Goal: Task Accomplishment & Management: Manage account settings

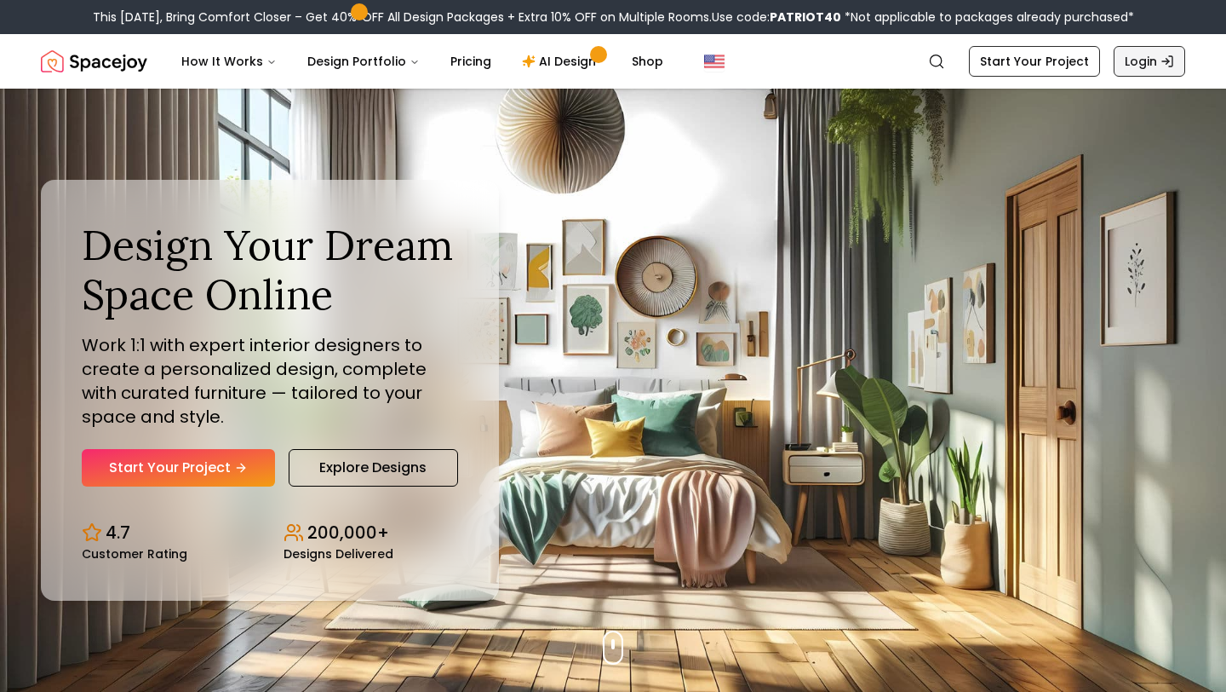
click at [1153, 63] on link "Login" at bounding box center [1150, 61] width 72 height 31
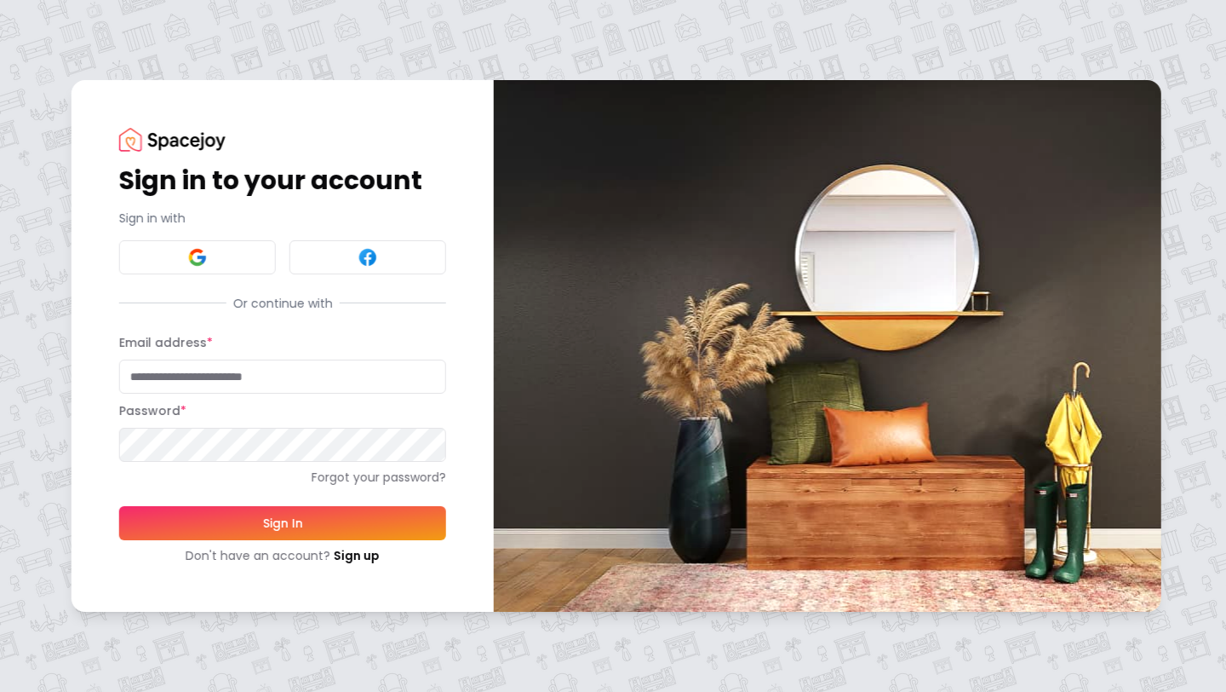
type input "**********"
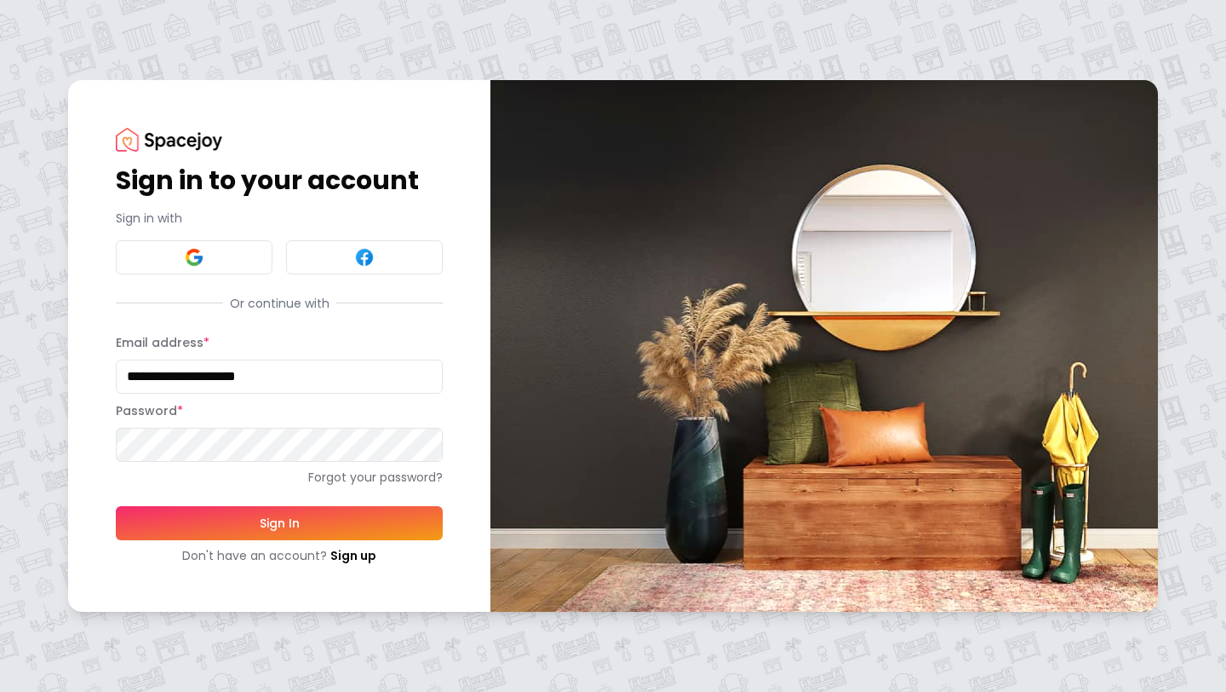
click at [288, 524] on button "Sign In" at bounding box center [279, 523] width 327 height 34
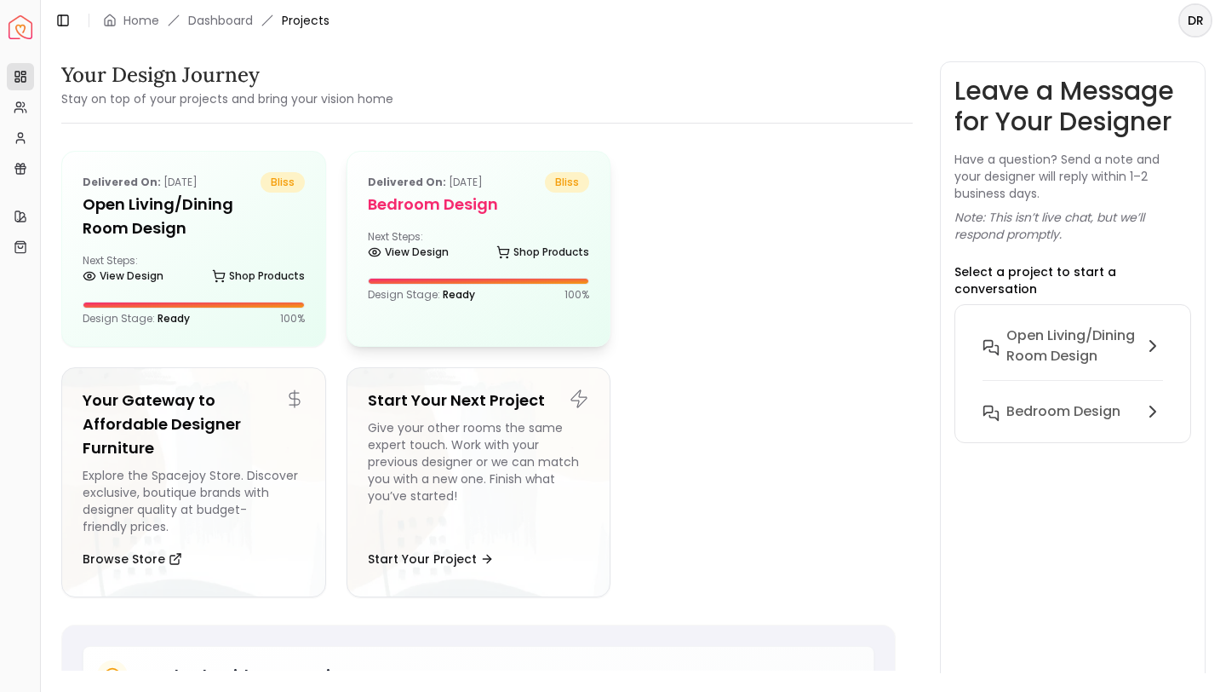
click at [478, 232] on div "Next Steps: View Design Shop Products" at bounding box center [479, 247] width 222 height 34
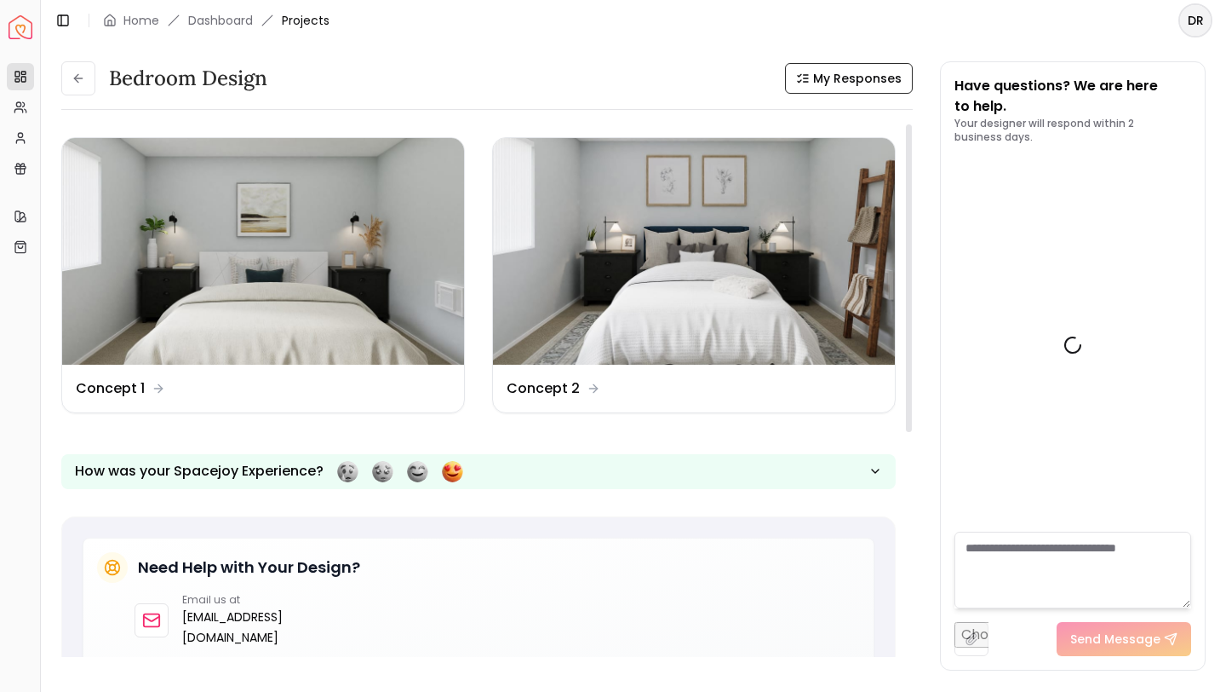
scroll to position [2389, 0]
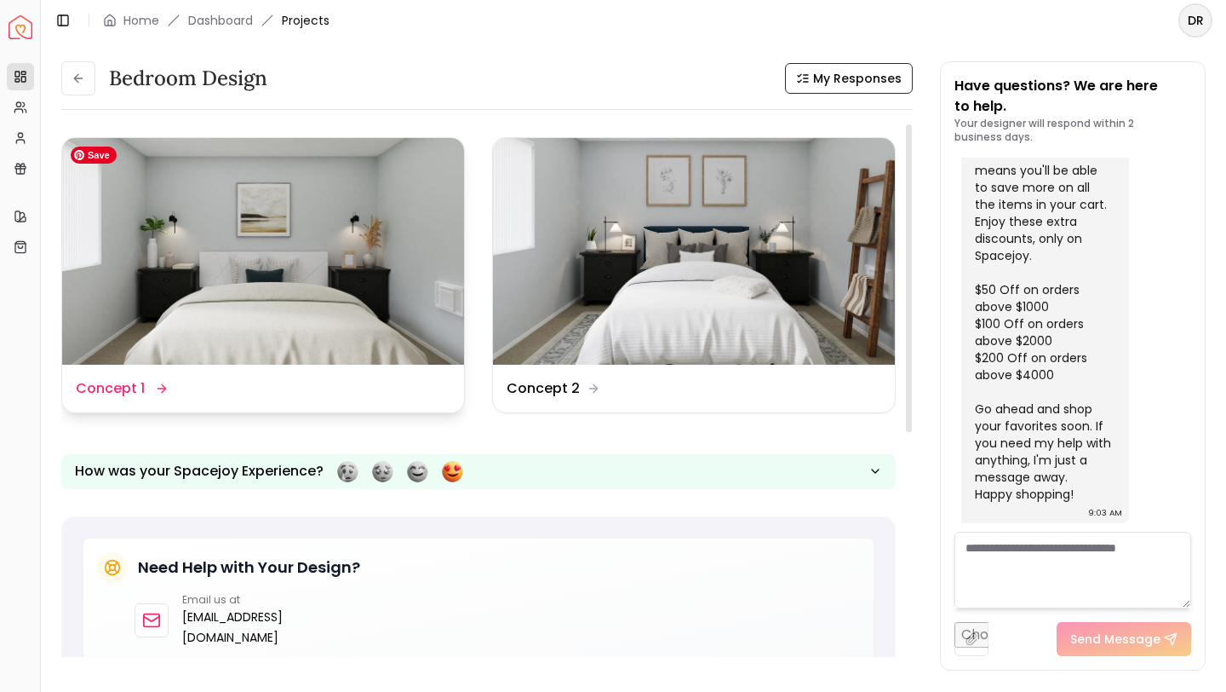
click at [300, 291] on img at bounding box center [263, 251] width 402 height 227
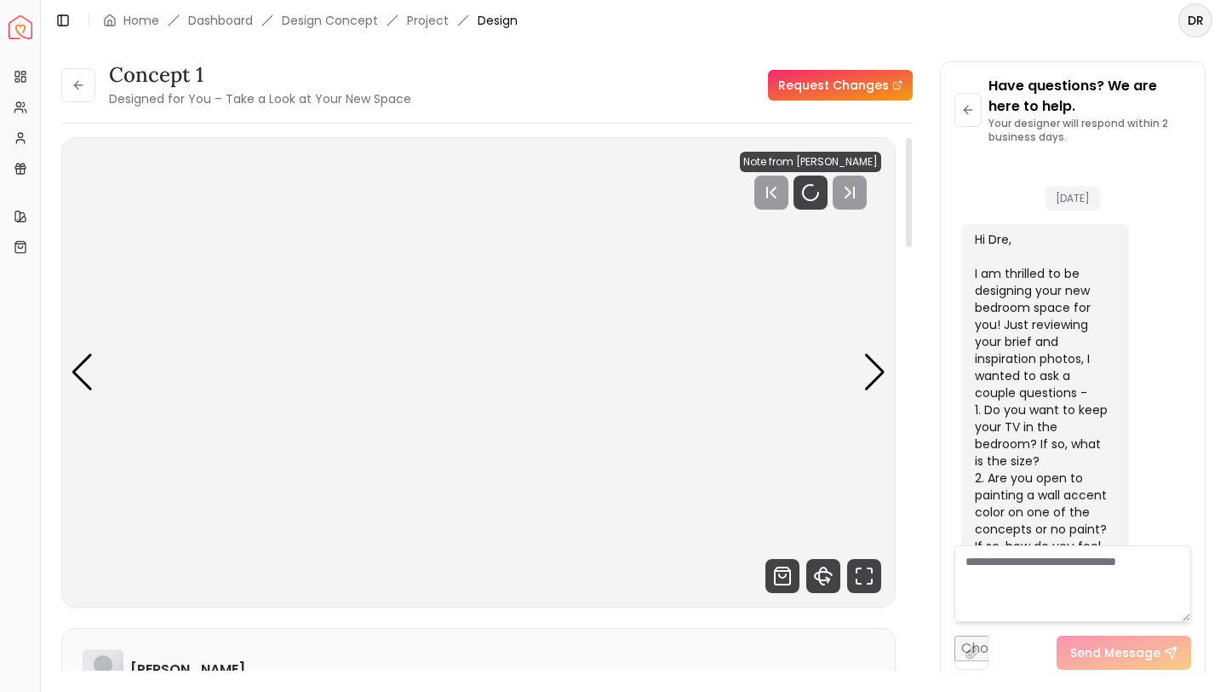
scroll to position [2375, 0]
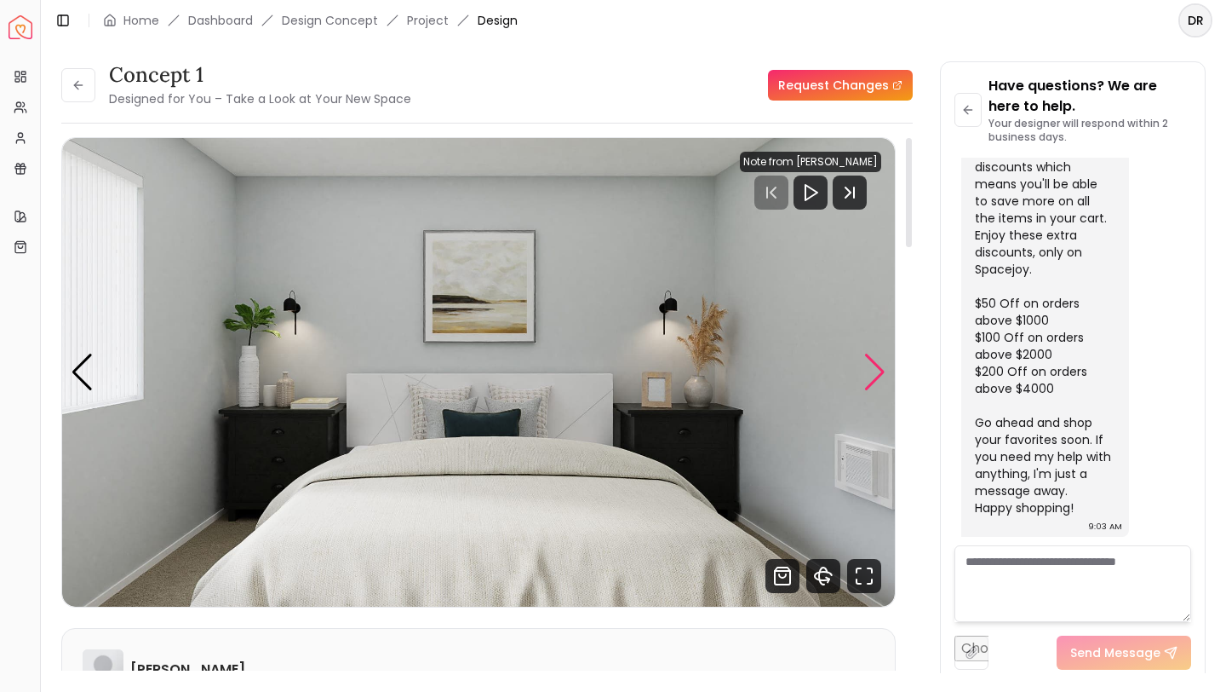
click at [875, 367] on div "Next slide" at bounding box center [875, 371] width 23 height 37
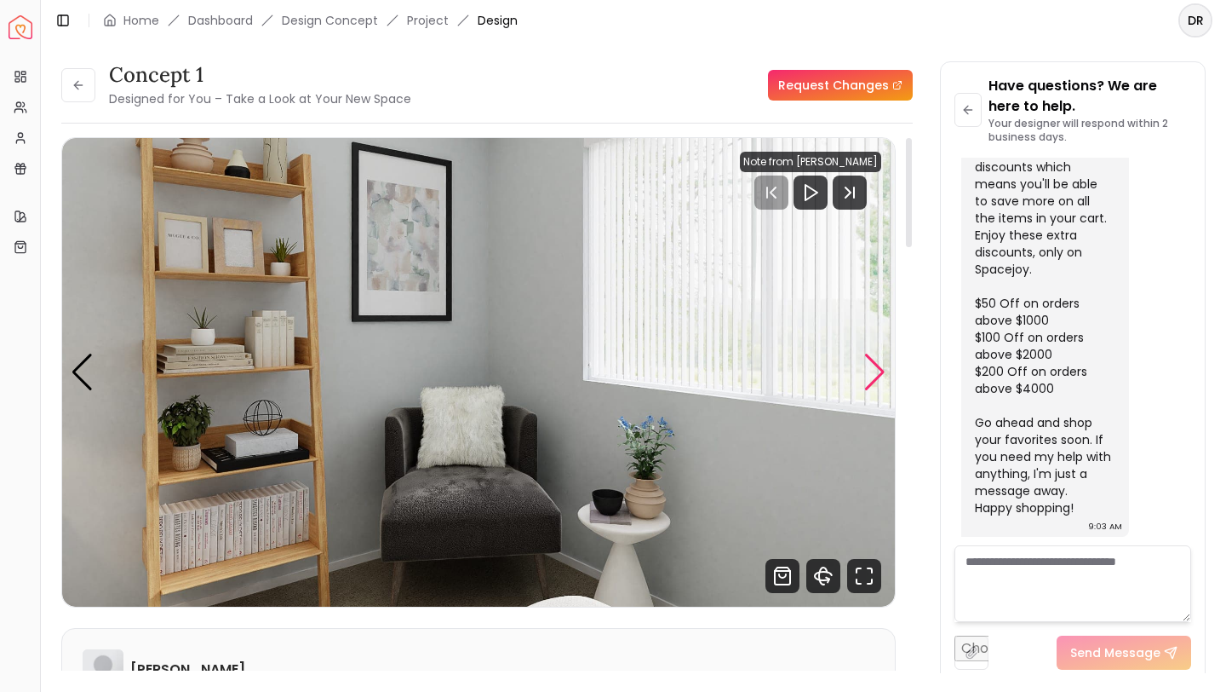
click at [875, 367] on div "Next slide" at bounding box center [875, 371] width 23 height 37
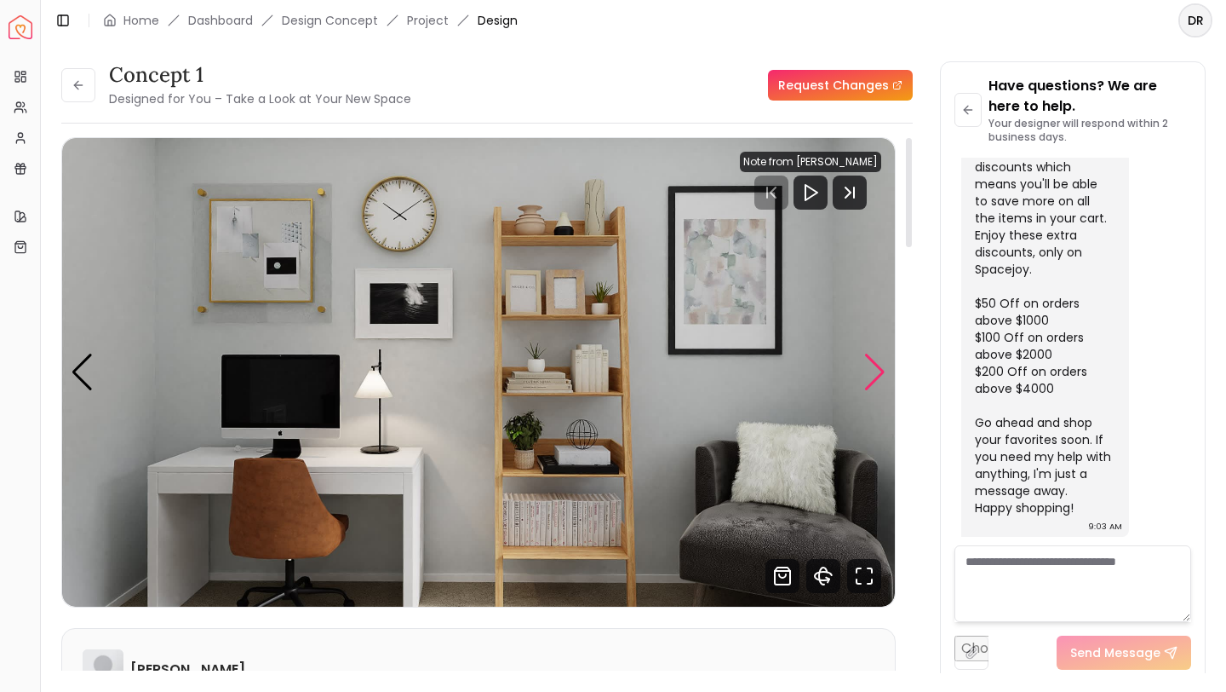
click at [875, 367] on div "Next slide" at bounding box center [875, 371] width 23 height 37
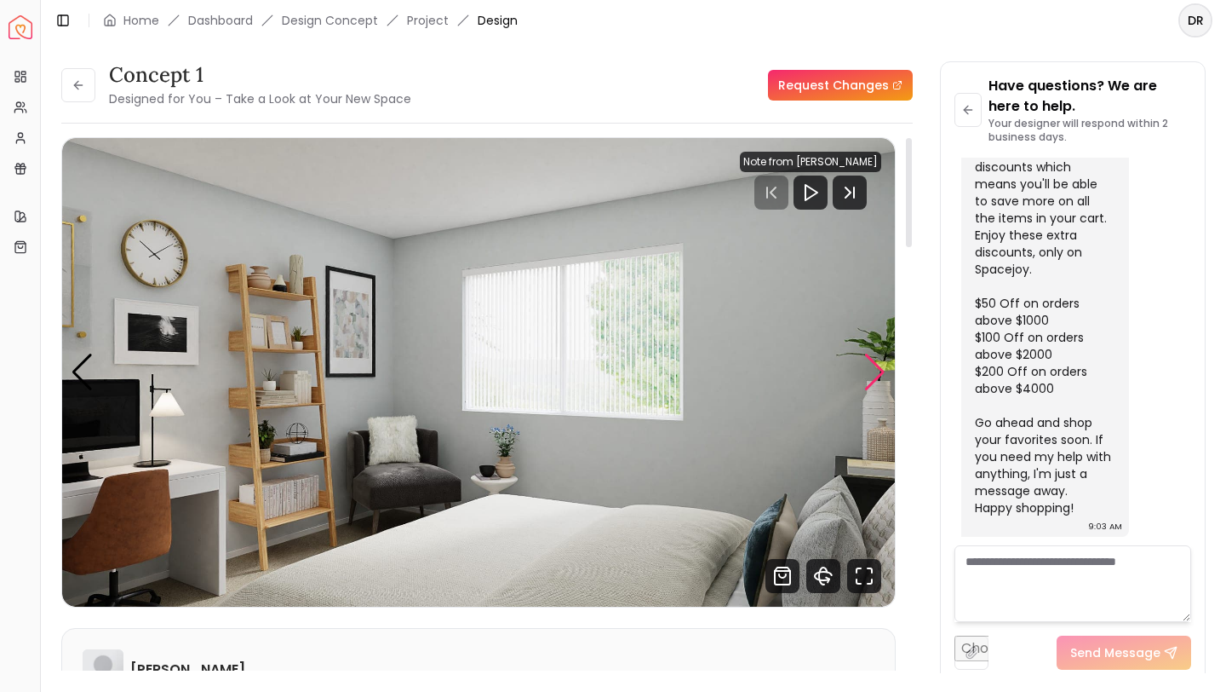
click at [875, 367] on div "Next slide" at bounding box center [875, 371] width 23 height 37
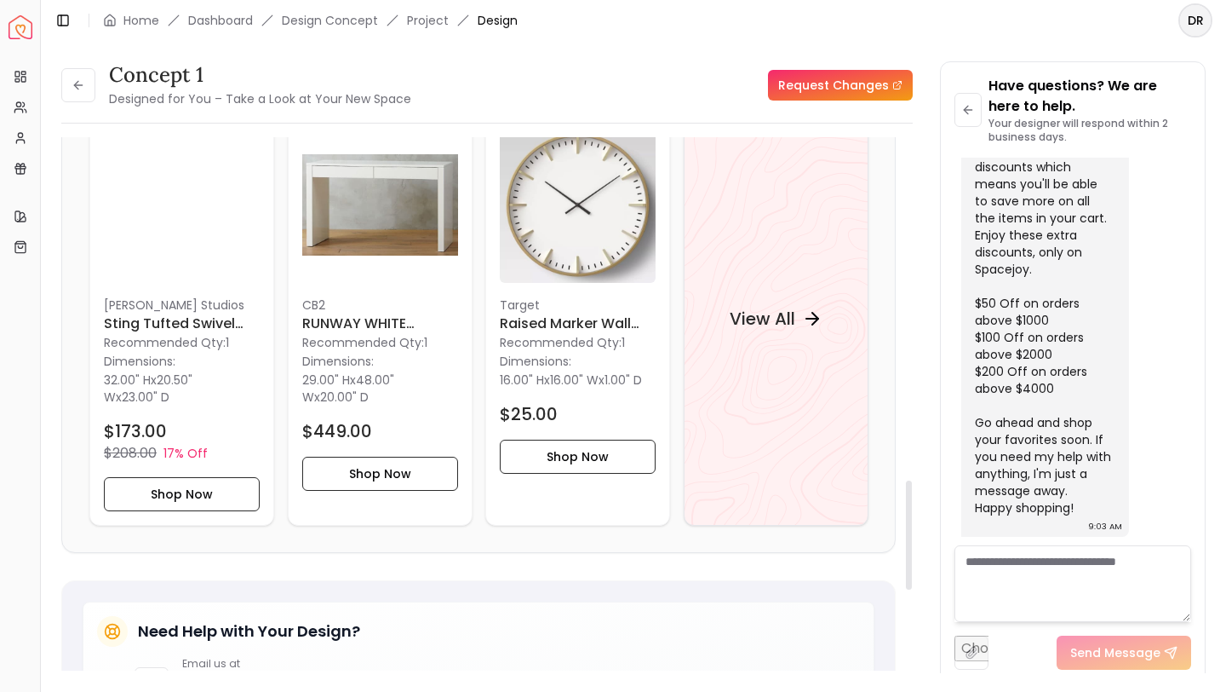
scroll to position [1680, 0]
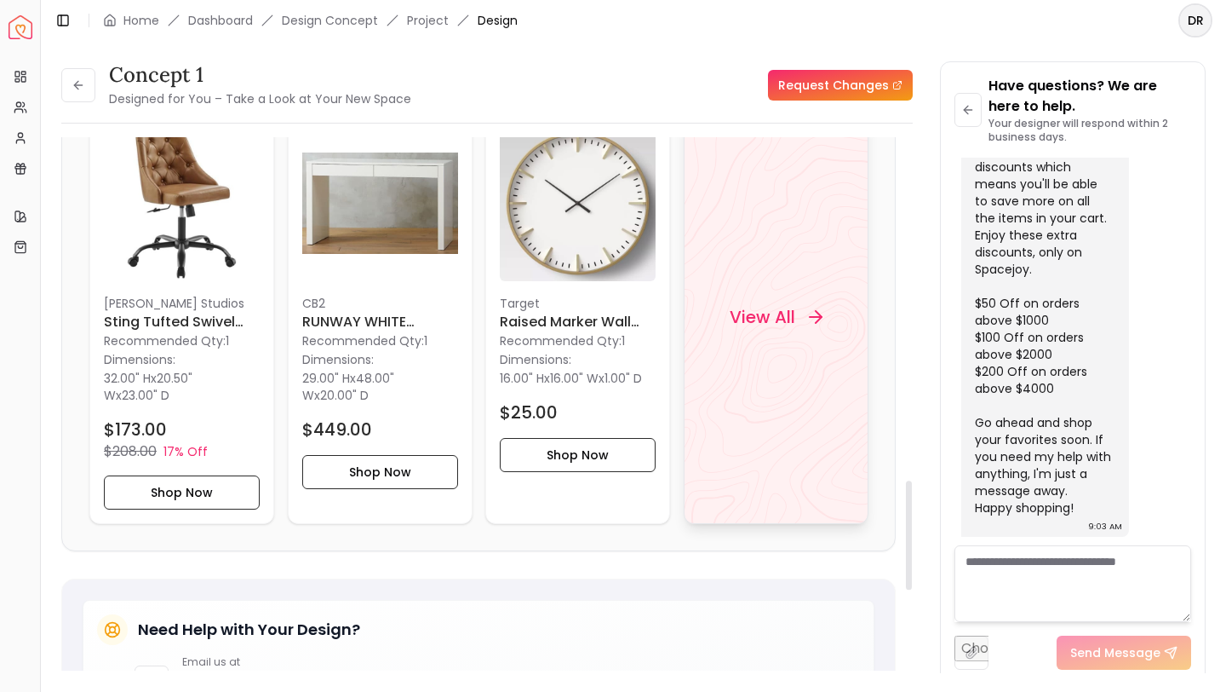
click at [811, 319] on icon at bounding box center [815, 317] width 20 height 20
click at [812, 317] on icon at bounding box center [815, 317] width 12 height 0
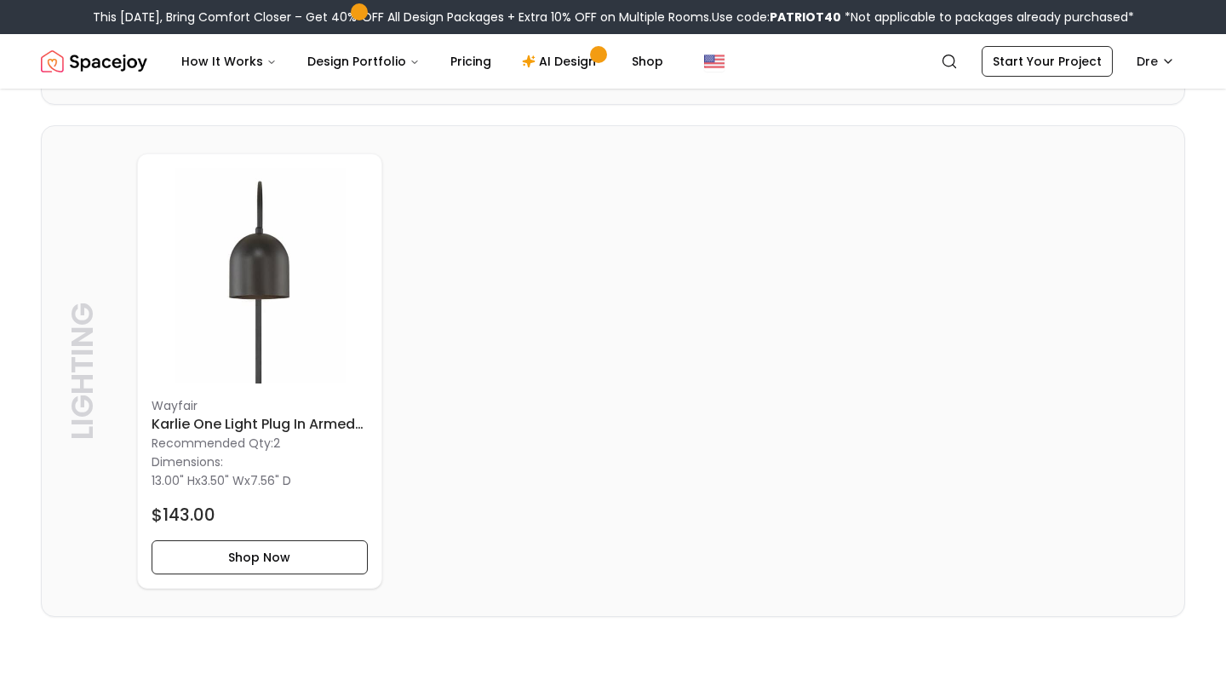
scroll to position [2877, 0]
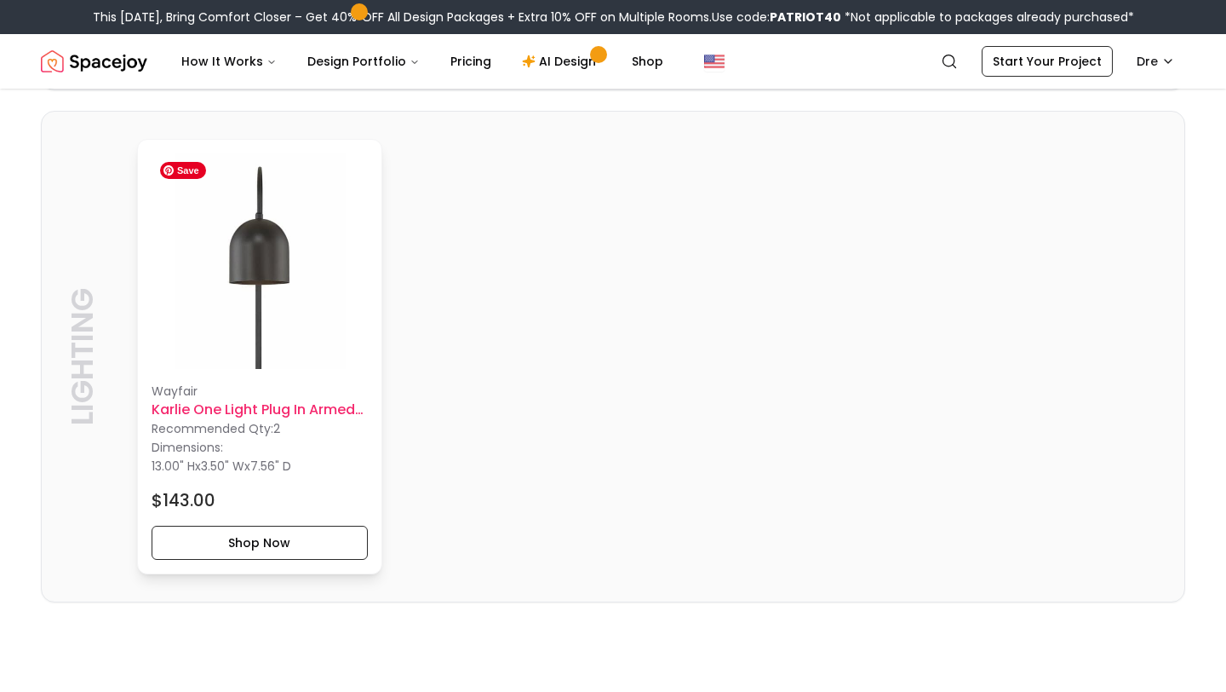
click at [255, 266] on img at bounding box center [260, 261] width 216 height 216
